Goal: Information Seeking & Learning: Learn about a topic

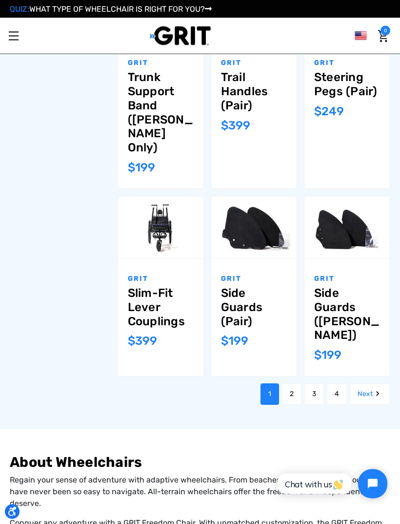
scroll to position [733, 0]
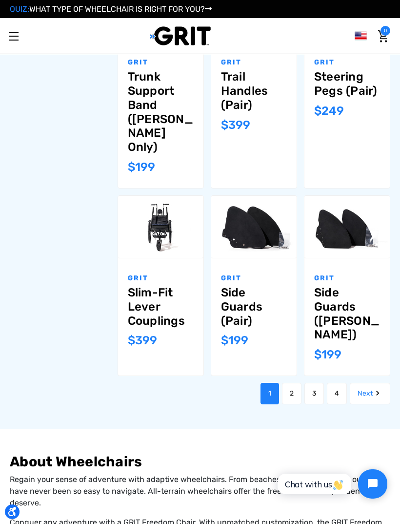
click at [374, 388] on icon "Next" at bounding box center [378, 393] width 10 height 10
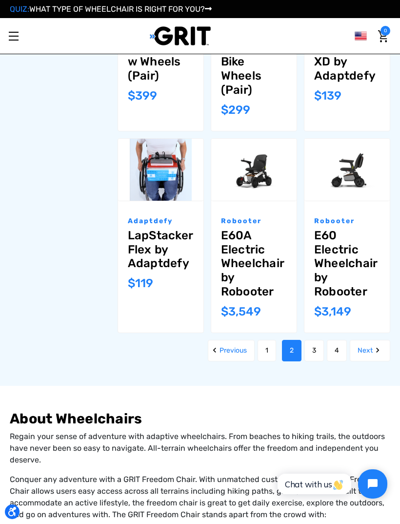
scroll to position [740, 0]
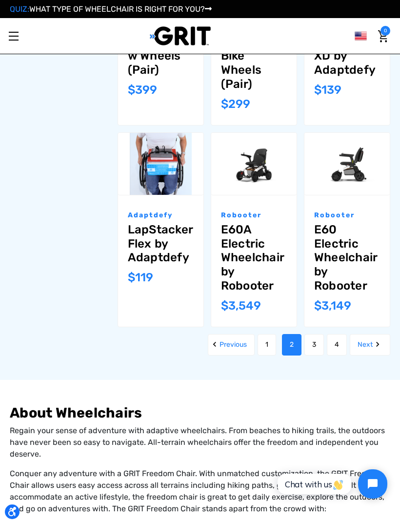
click at [371, 334] on link "Next" at bounding box center [370, 344] width 41 height 21
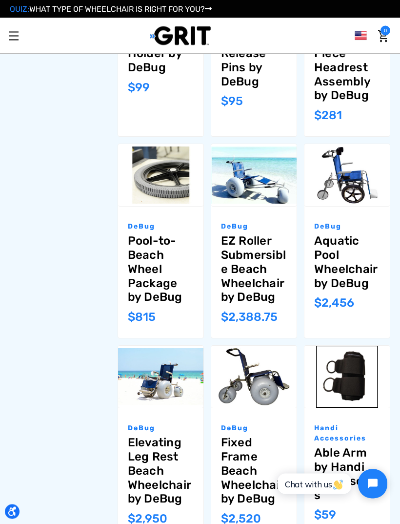
scroll to position [639, 0]
click at [153, 268] on link "Pool-to-Beach Wheel Package by DeBug" at bounding box center [161, 269] width 66 height 70
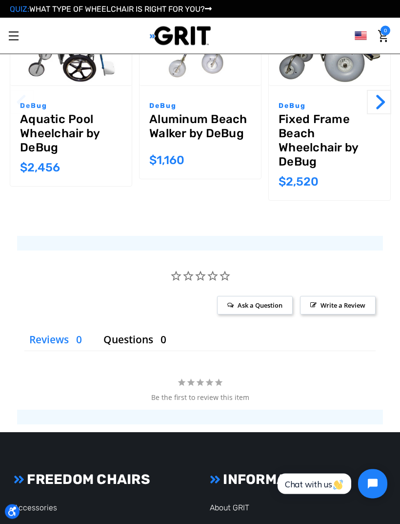
scroll to position [736, 0]
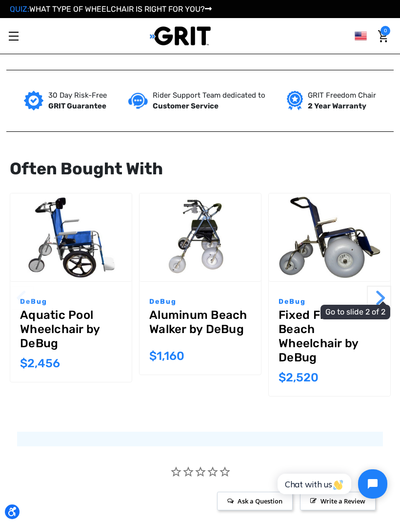
click at [386, 289] on button "Next" at bounding box center [379, 298] width 24 height 24
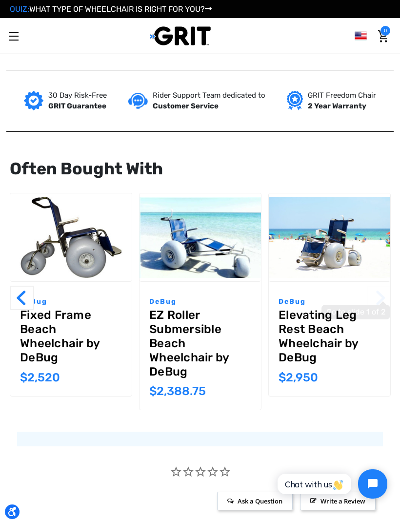
click at [388, 300] on span "Go to slide 1 of 2" at bounding box center [388, 300] width 0 height 0
